Goal: Task Accomplishment & Management: Use online tool/utility

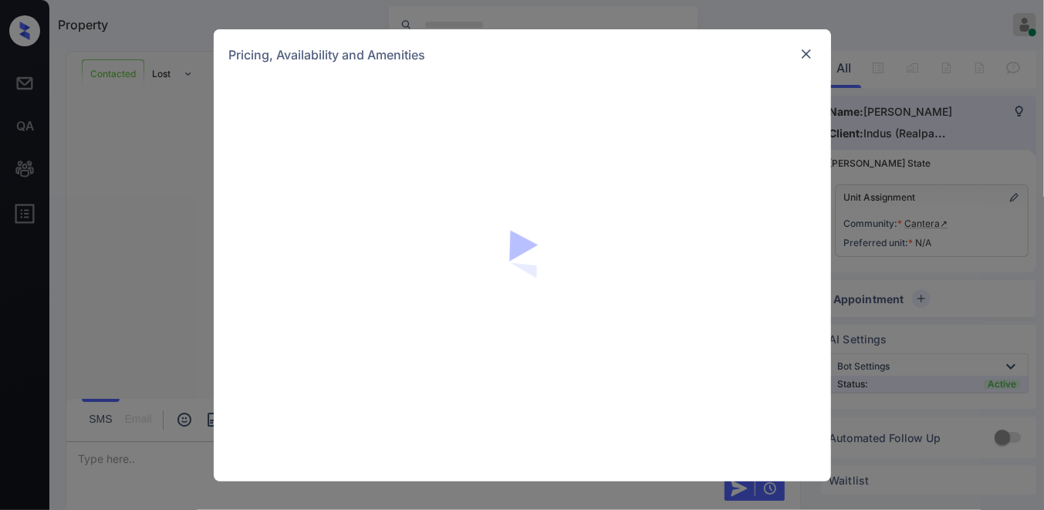
scroll to position [1985, 0]
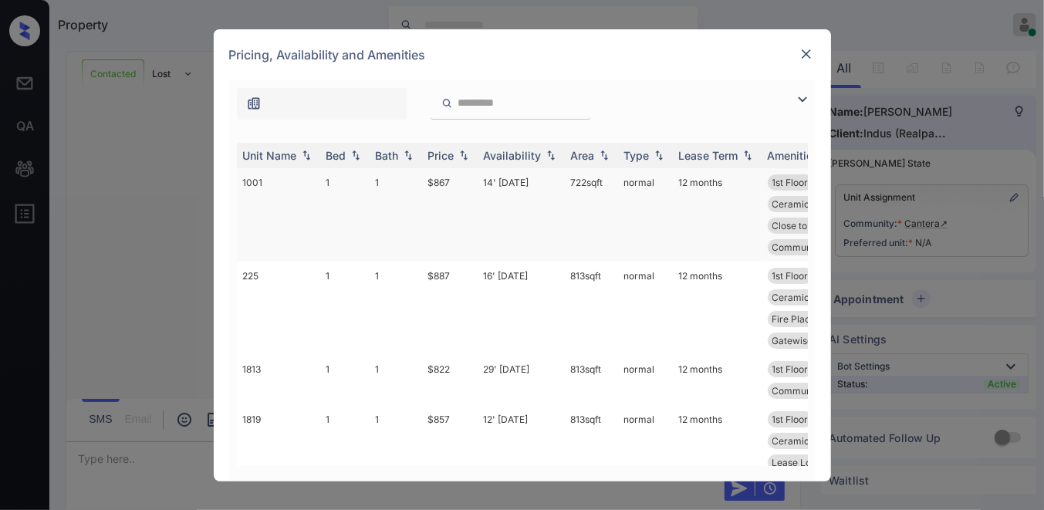
click at [379, 245] on td "1" at bounding box center [395, 214] width 52 height 93
click at [450, 152] on div "Price" at bounding box center [441, 155] width 26 height 13
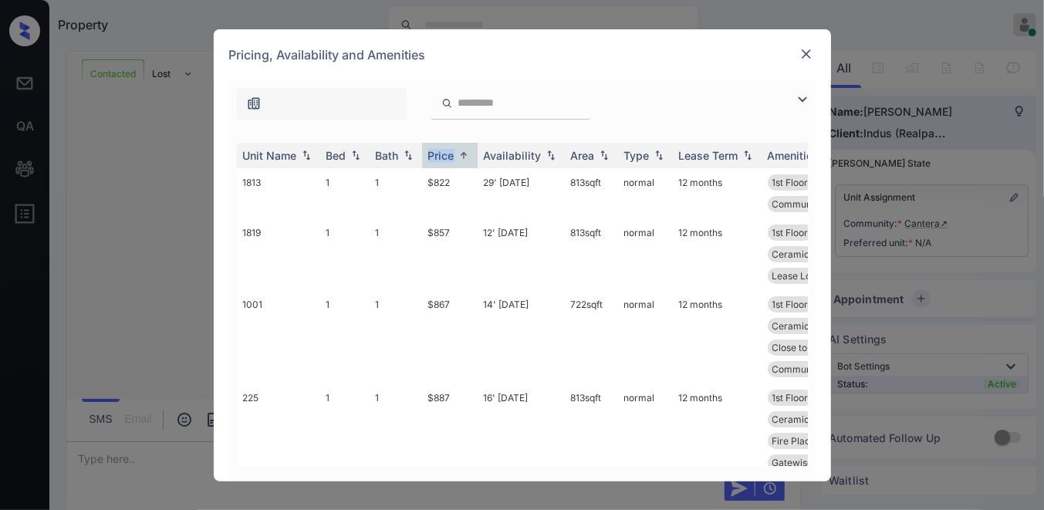
click at [793, 102] on img at bounding box center [802, 99] width 19 height 19
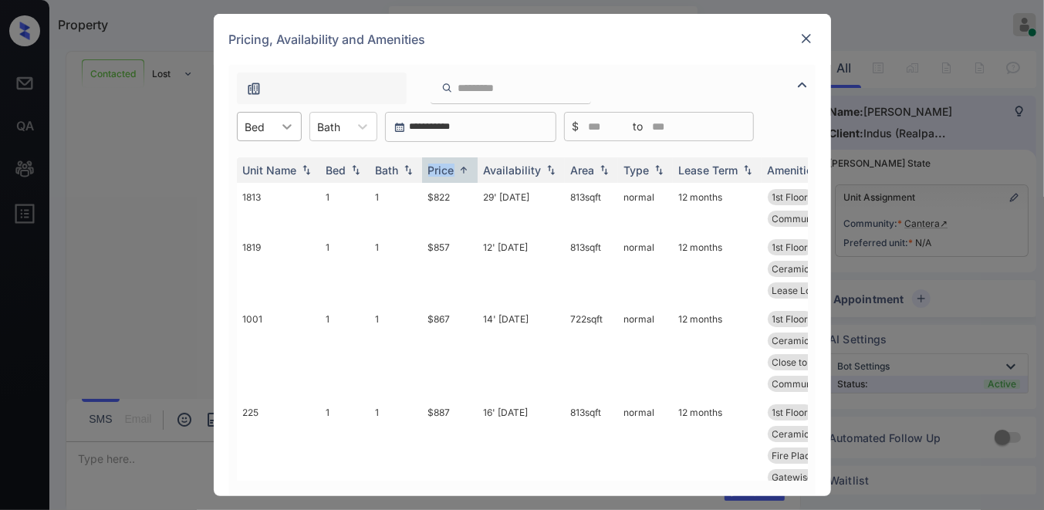
click at [288, 126] on icon at bounding box center [286, 126] width 9 height 5
click at [291, 182] on div "2" at bounding box center [269, 192] width 65 height 28
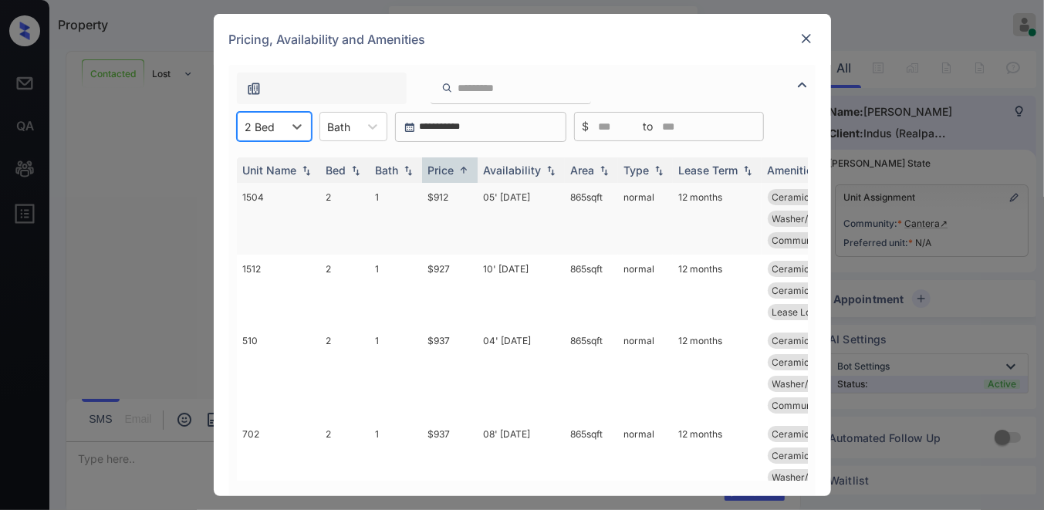
click at [453, 201] on td "$912" at bounding box center [450, 219] width 56 height 72
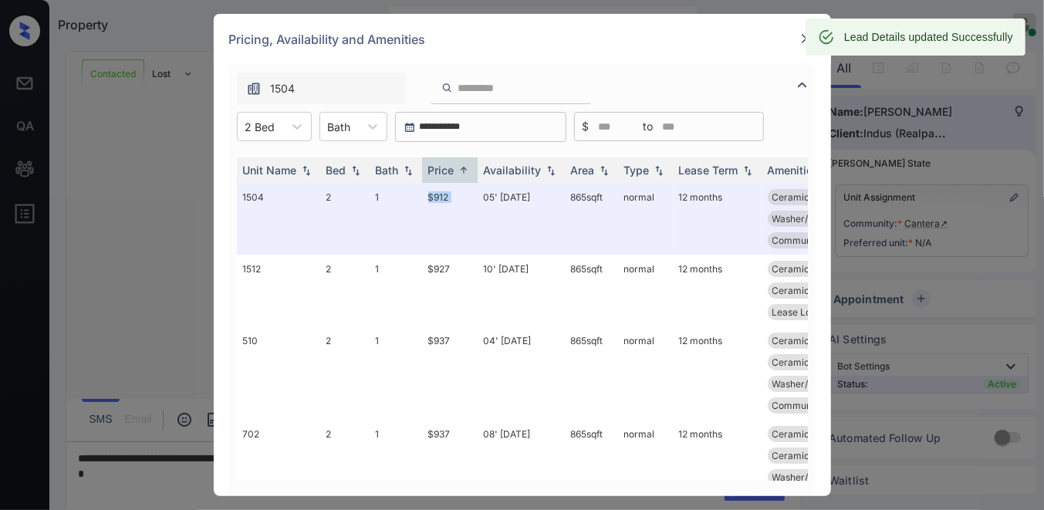
click at [806, 37] on div "Lead Details updated Successfully" at bounding box center [915, 37] width 220 height 37
click at [802, 42] on img at bounding box center [805, 38] width 15 height 15
